Goal: Check status

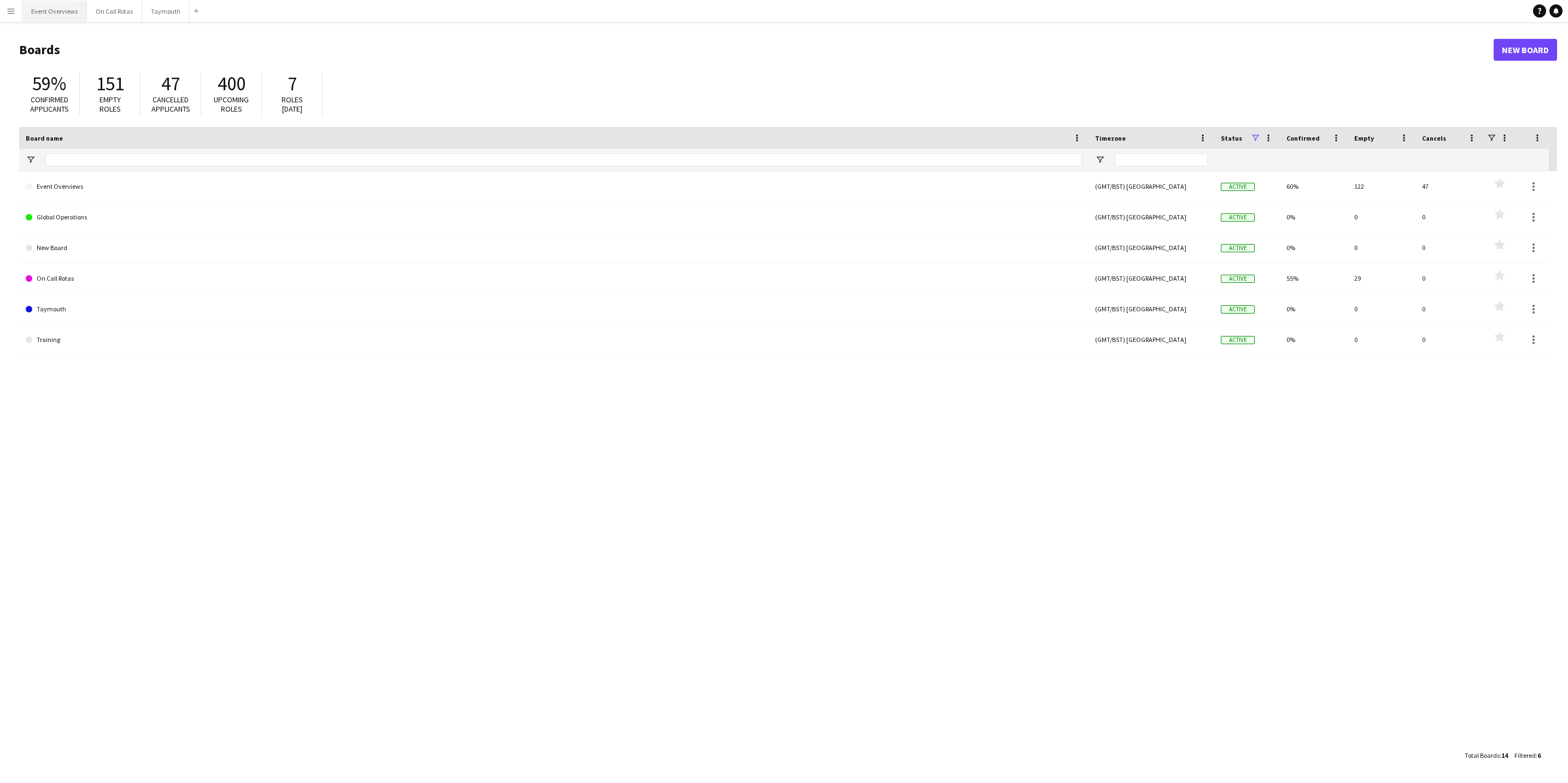
click at [65, 5] on button "Event Overviews Close" at bounding box center [54, 11] width 65 height 22
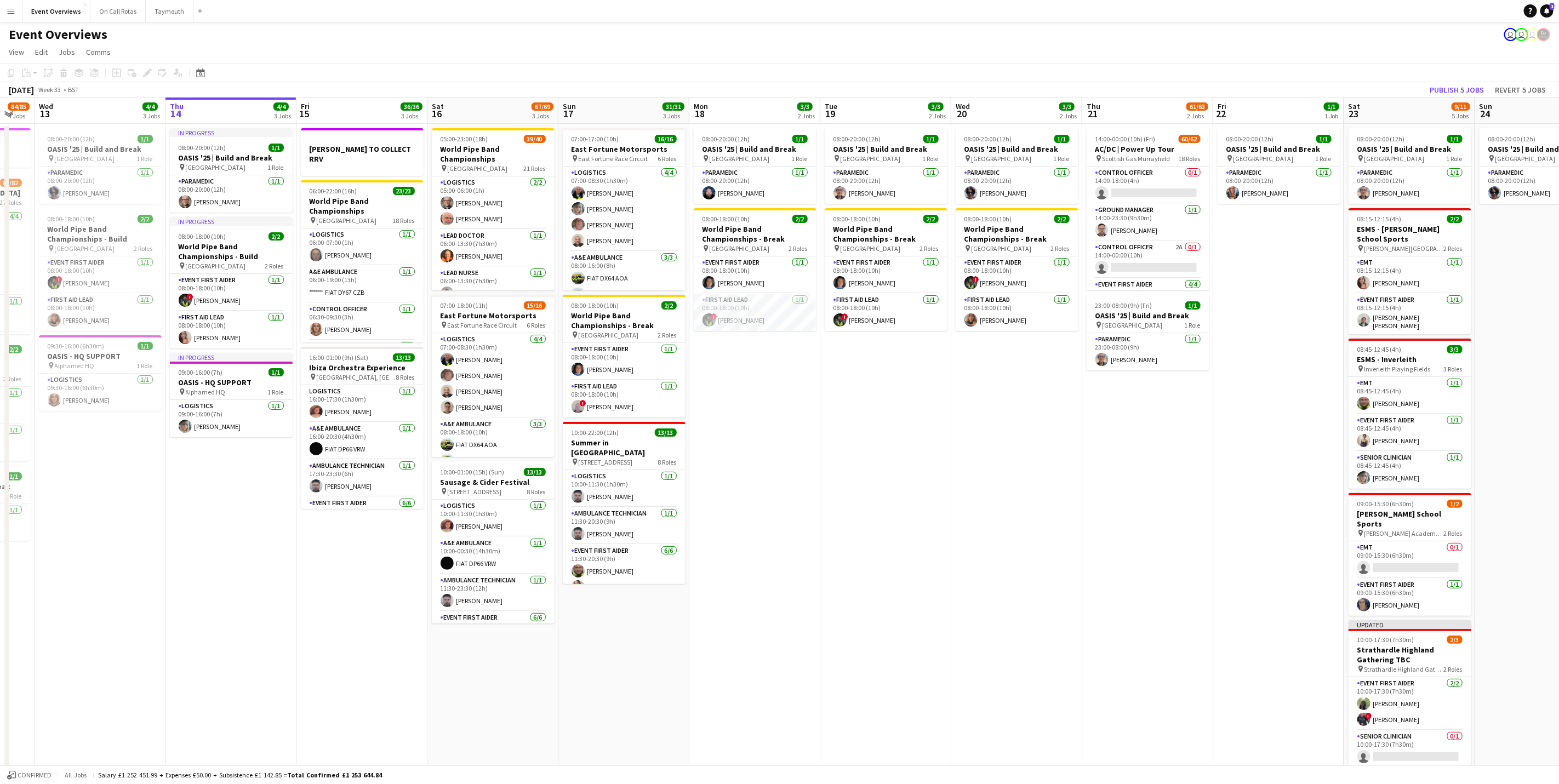
scroll to position [0, 229]
drag, startPoint x: 186, startPoint y: 487, endPoint x: 219, endPoint y: 494, distance: 33.7
click at [219, 494] on app-calendar-viewport "Mon 11 2/2 1 Job Tue 12 84/85 4 Jobs Wed 13 4/4 3 Jobs Thu 14 4/4 3 Jobs Fri 15…" at bounding box center [779, 449] width 1559 height 703
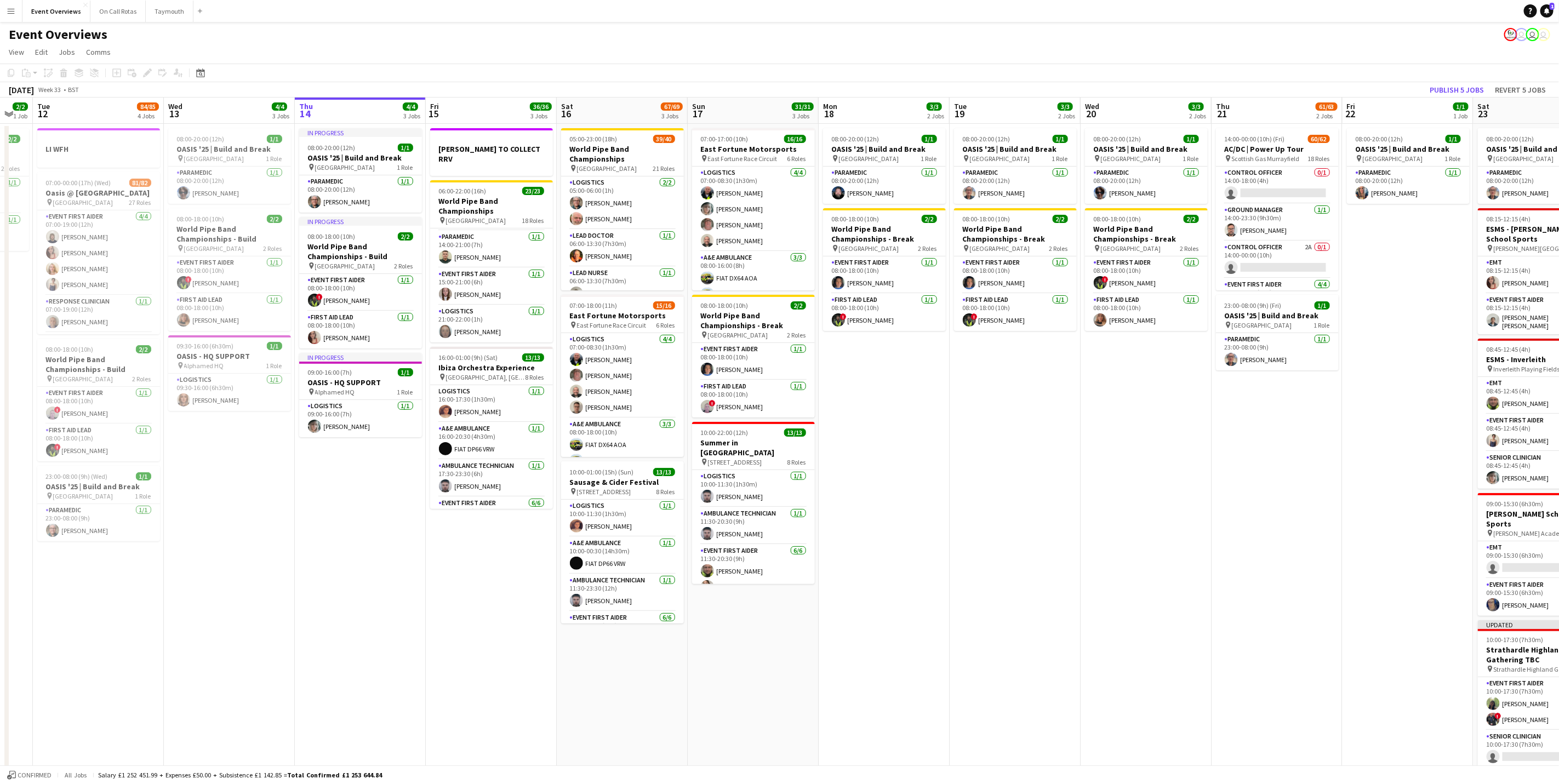
scroll to position [0, 313]
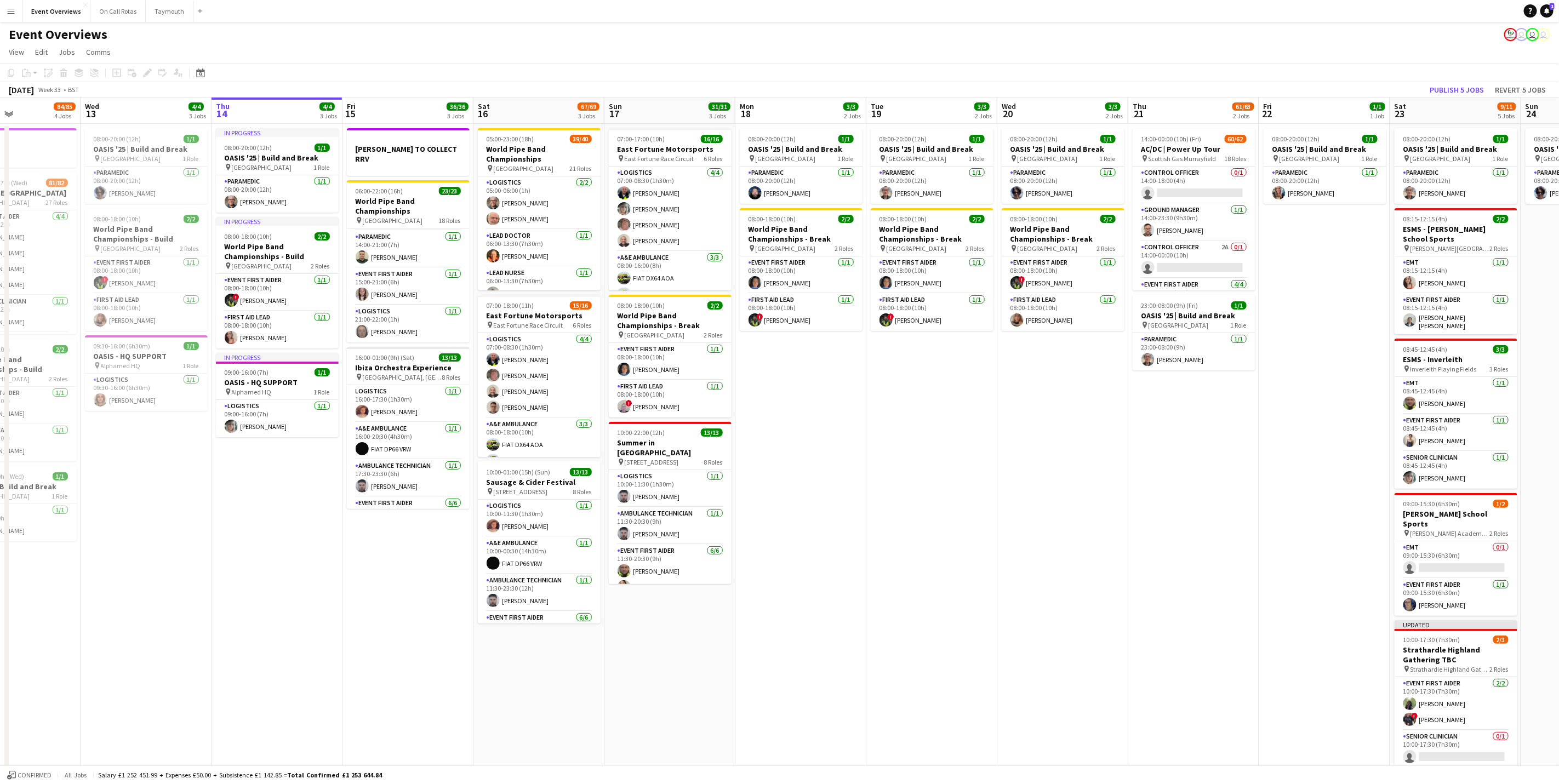
drag, startPoint x: 370, startPoint y: 630, endPoint x: 418, endPoint y: 630, distance: 48.0
click at [418, 630] on app-calendar-viewport "Sun 10 Mon 11 2/2 1 Job Tue 12 84/85 4 Jobs Wed 13 4/4 3 Jobs Thu 14 4/4 3 Jobs…" at bounding box center [779, 449] width 1559 height 703
drag, startPoint x: 322, startPoint y: 498, endPoint x: 323, endPoint y: 519, distance: 21.0
click at [323, 515] on app-date-cell "In progress 08:00-20:00 (12h) 1/1 OASIS '25 | Build and Break pin [GEOGRAPHIC_D…" at bounding box center [277, 462] width 131 height 677
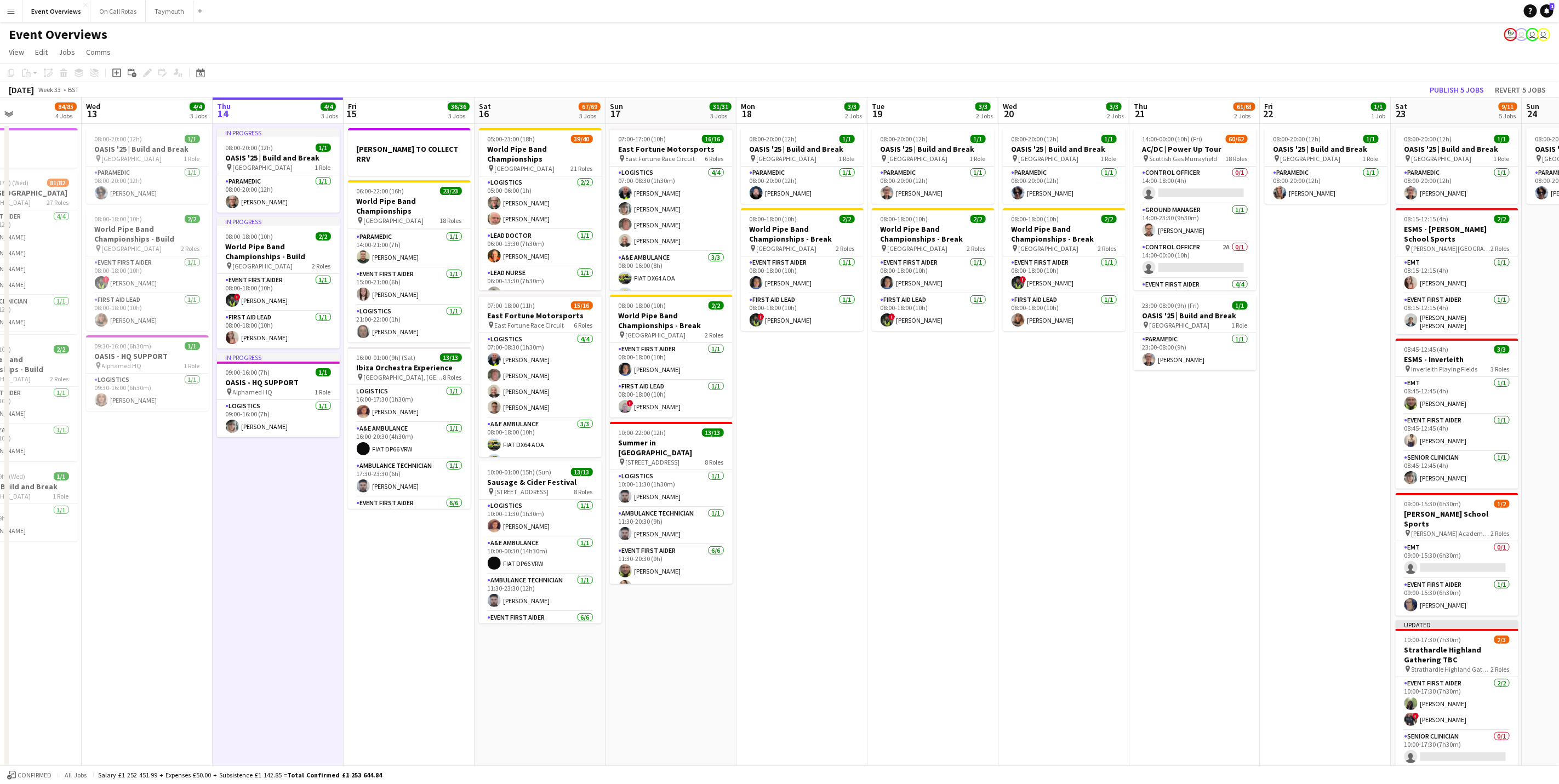
scroll to position [0, 275]
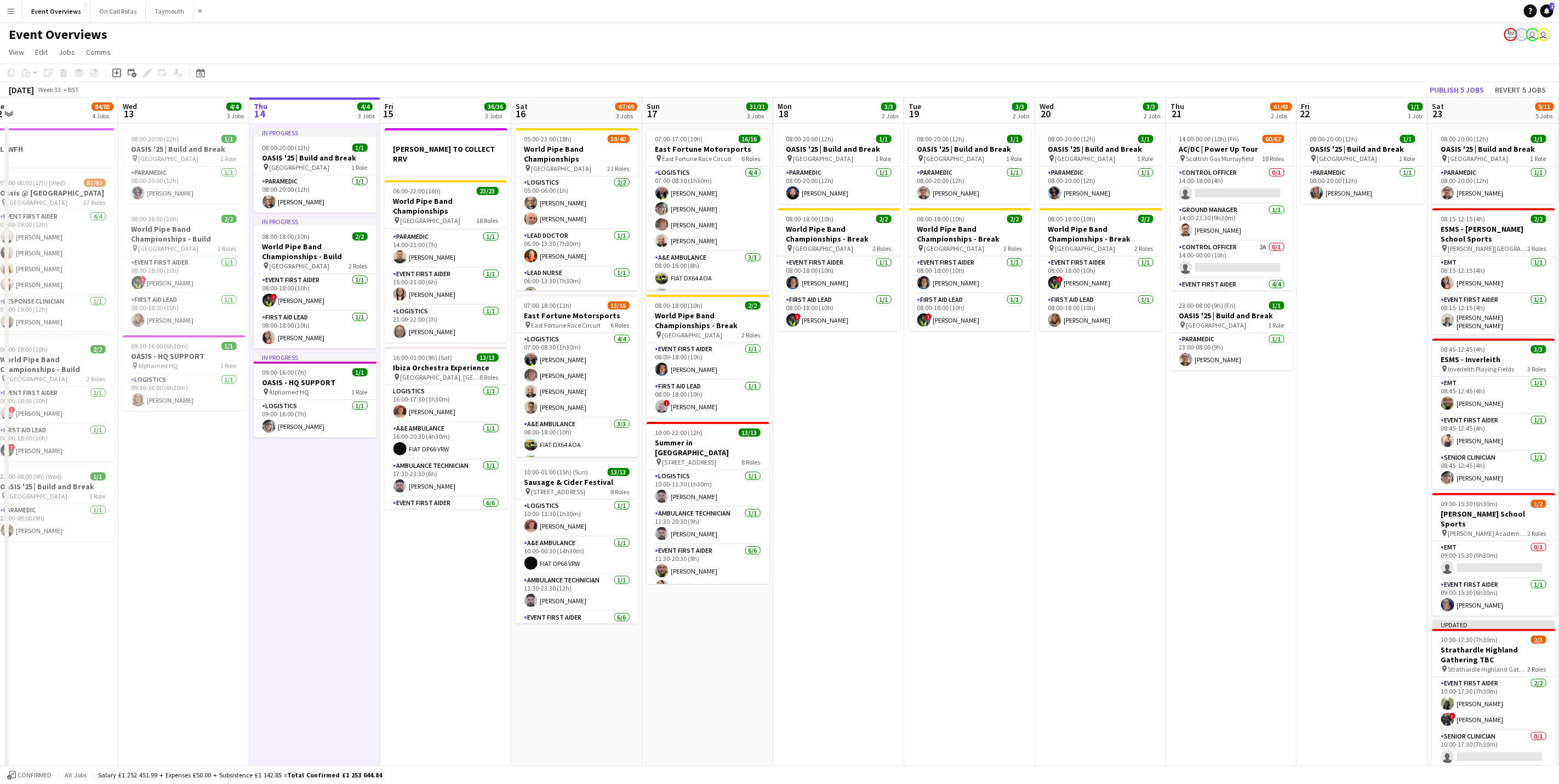
drag, startPoint x: 396, startPoint y: 548, endPoint x: 564, endPoint y: 572, distance: 169.7
click at [564, 572] on app-calendar-viewport "Sun 10 13/13 1 Job Mon 11 2/2 1 Job Tue 12 84/85 4 Jobs Wed 13 4/4 3 Jobs Thu 1…" at bounding box center [779, 449] width 1559 height 703
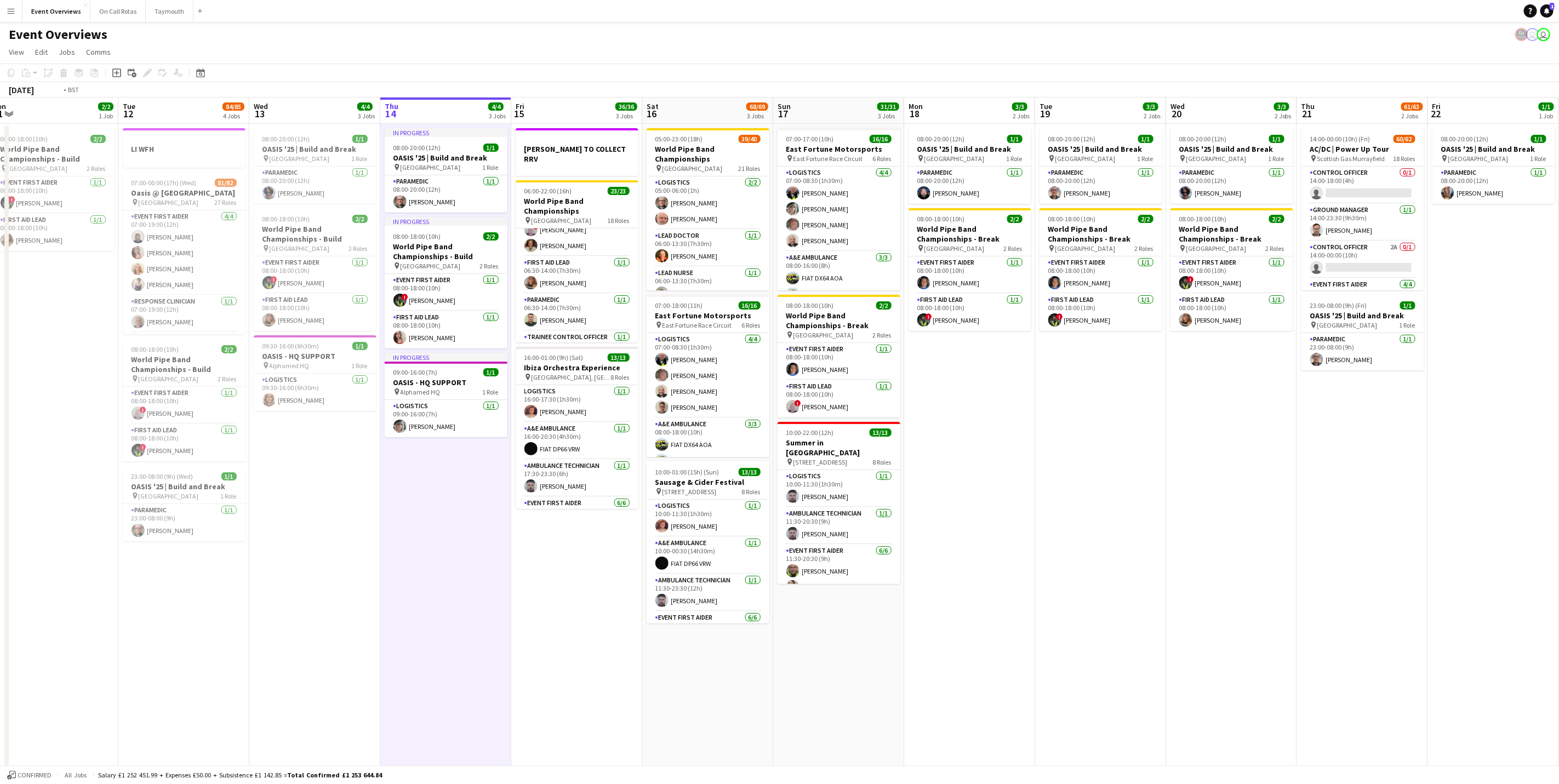
scroll to position [0, 225]
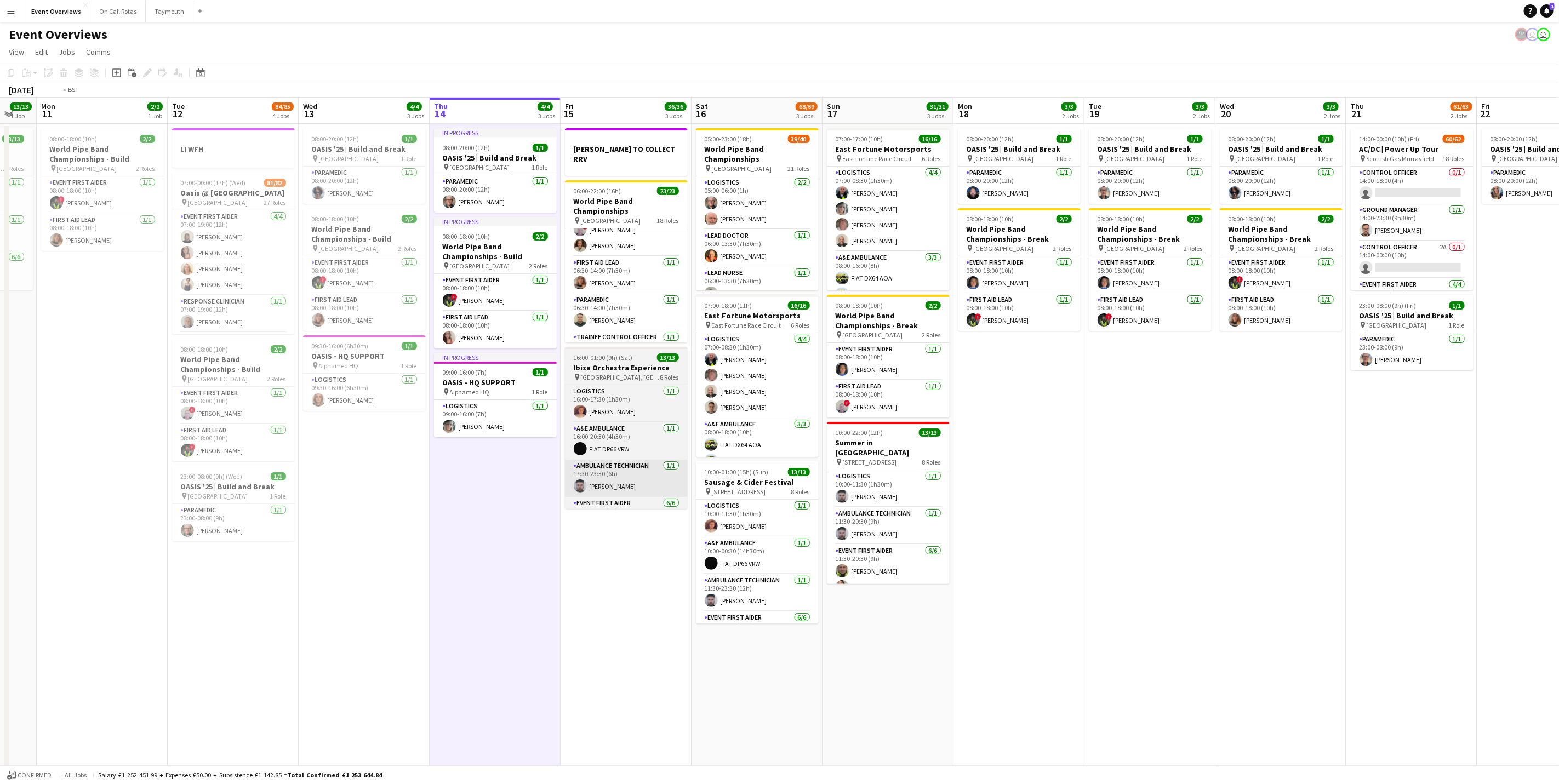
drag, startPoint x: 635, startPoint y: 504, endPoint x: 661, endPoint y: 473, distance: 40.5
click at [661, 504] on app-calendar-viewport "Sat 9 94/95 2 Jobs Sun 10 13/13 1 Job Mon 11 2/2 1 Job Tue 12 84/85 4 Jobs Wed …" at bounding box center [779, 449] width 1559 height 703
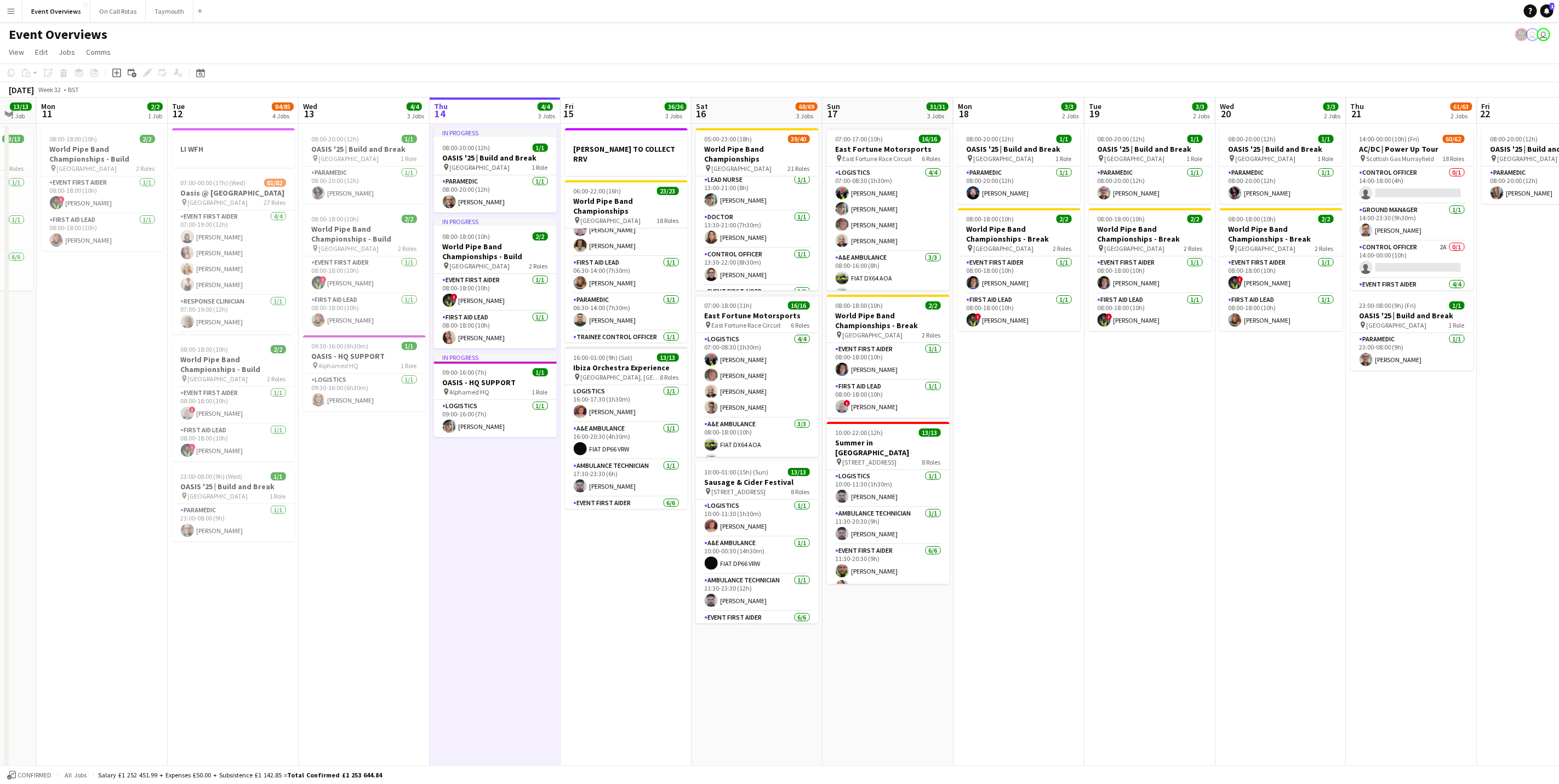
scroll to position [0, 234]
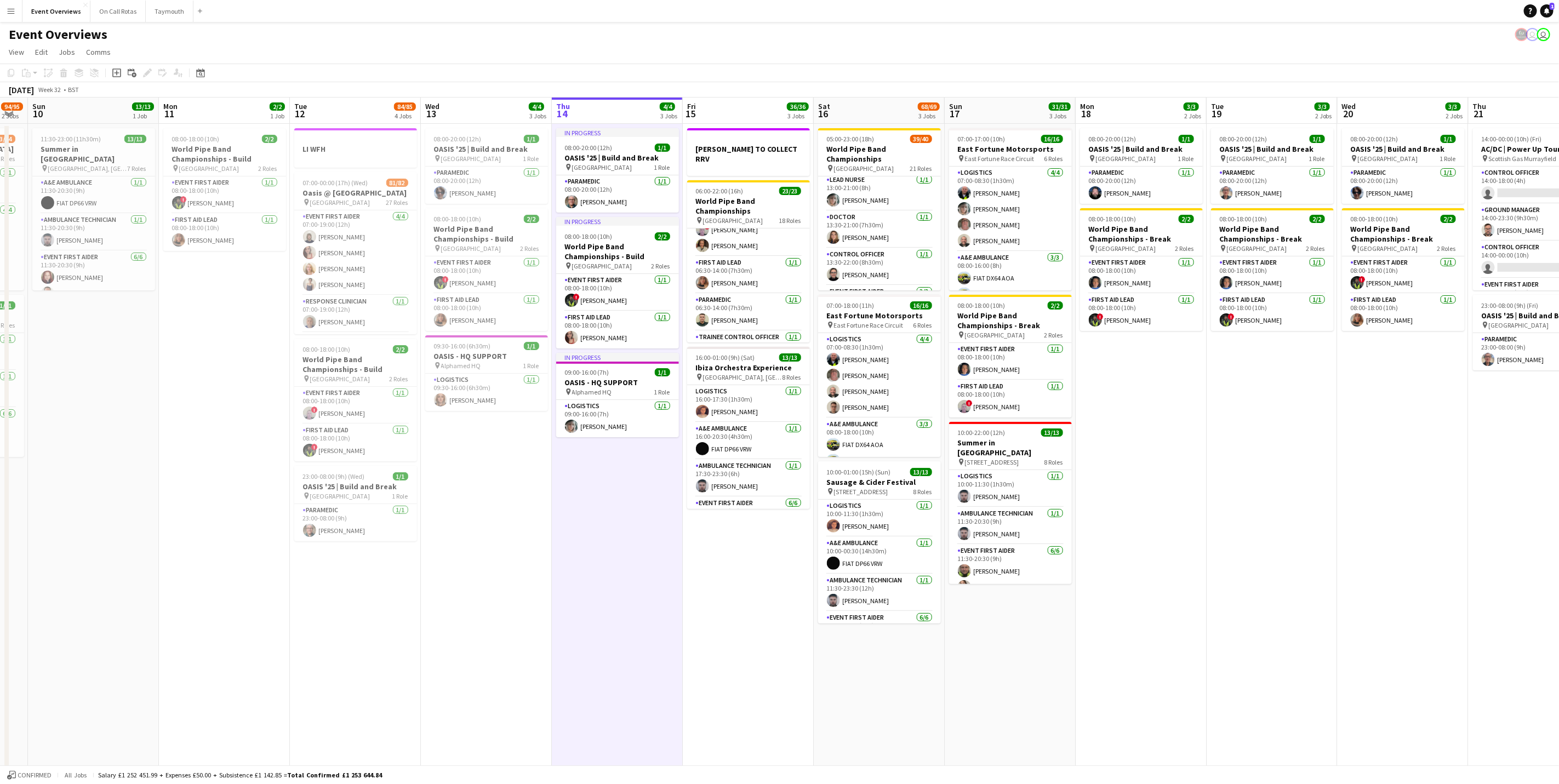
drag, startPoint x: 1166, startPoint y: 578, endPoint x: 1194, endPoint y: 578, distance: 28.0
click at [1194, 578] on app-calendar-viewport "Fri 8 Sat 9 94/95 2 Jobs Sun 10 13/13 1 Job Mon 11 2/2 1 Job Tue 12 84/85 4 Job…" at bounding box center [779, 449] width 1559 height 703
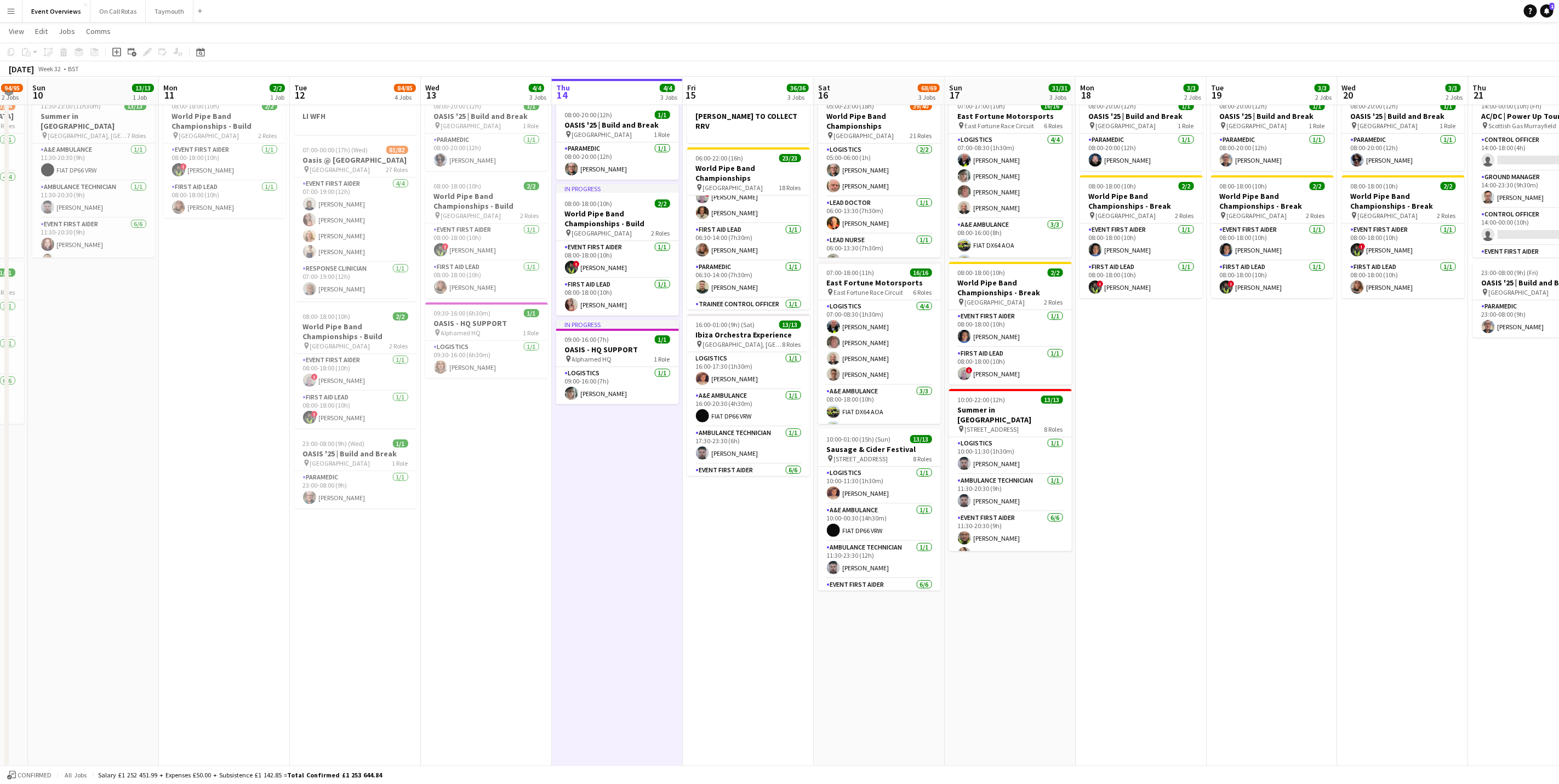
scroll to position [34, 0]
